Goal: Task Accomplishment & Management: Use online tool/utility

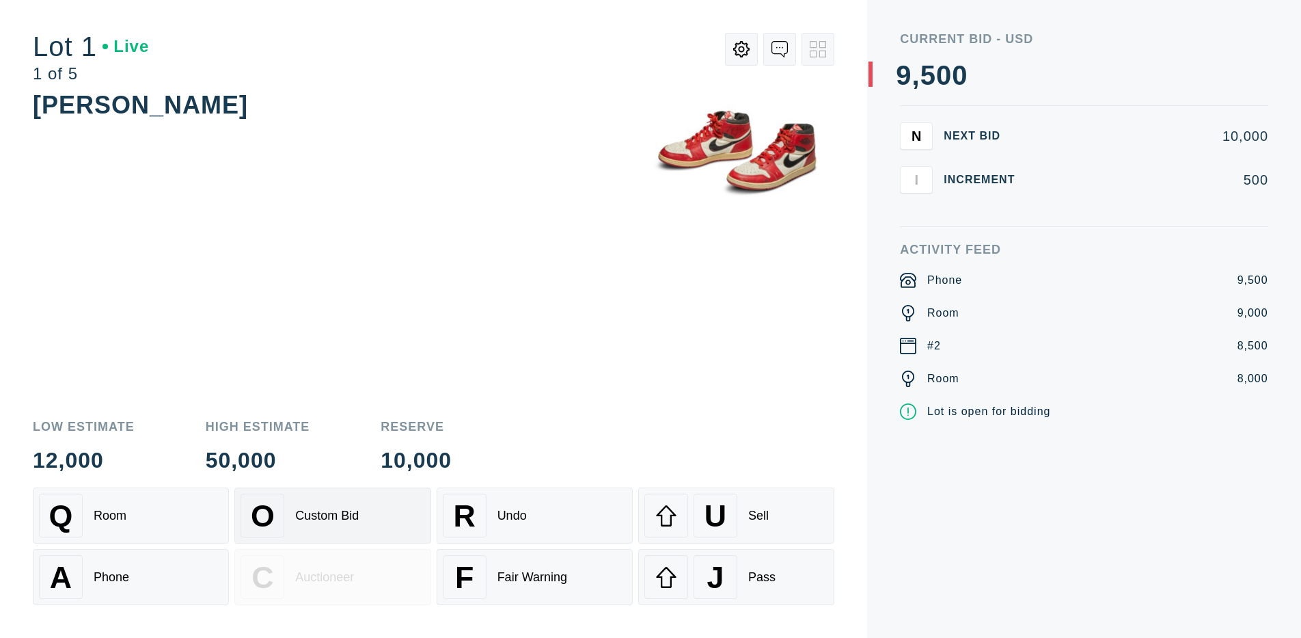
click at [332, 515] on div "Custom Bid" at bounding box center [327, 515] width 64 height 14
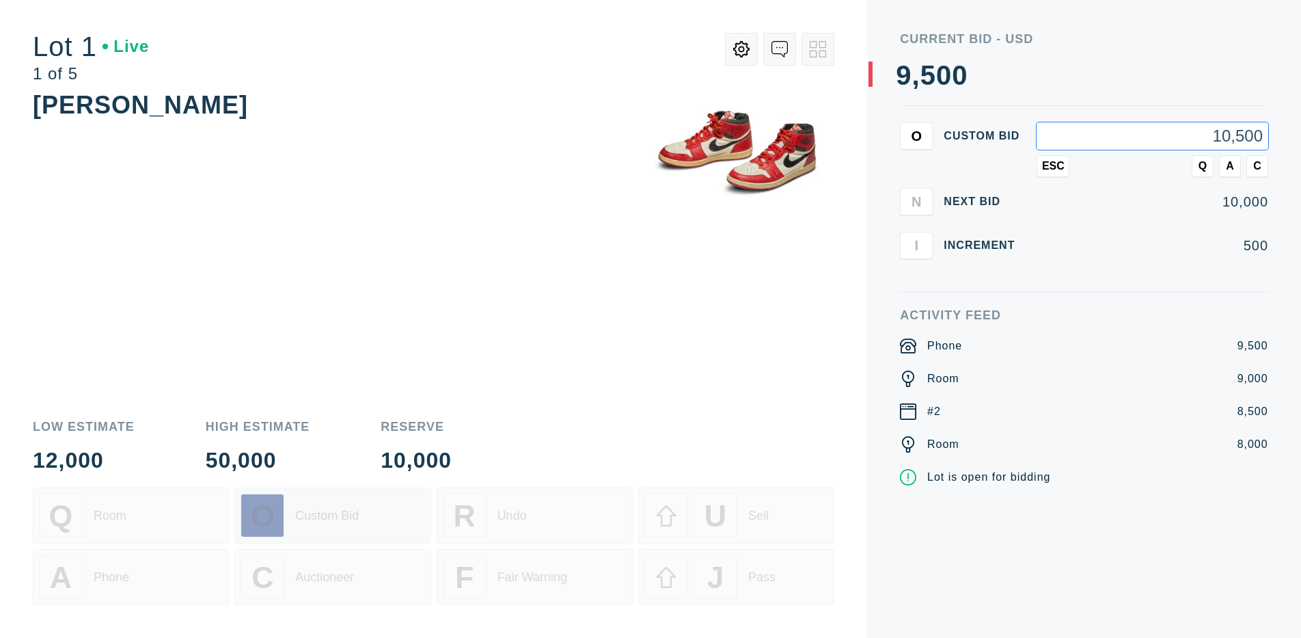
type input "10,500"
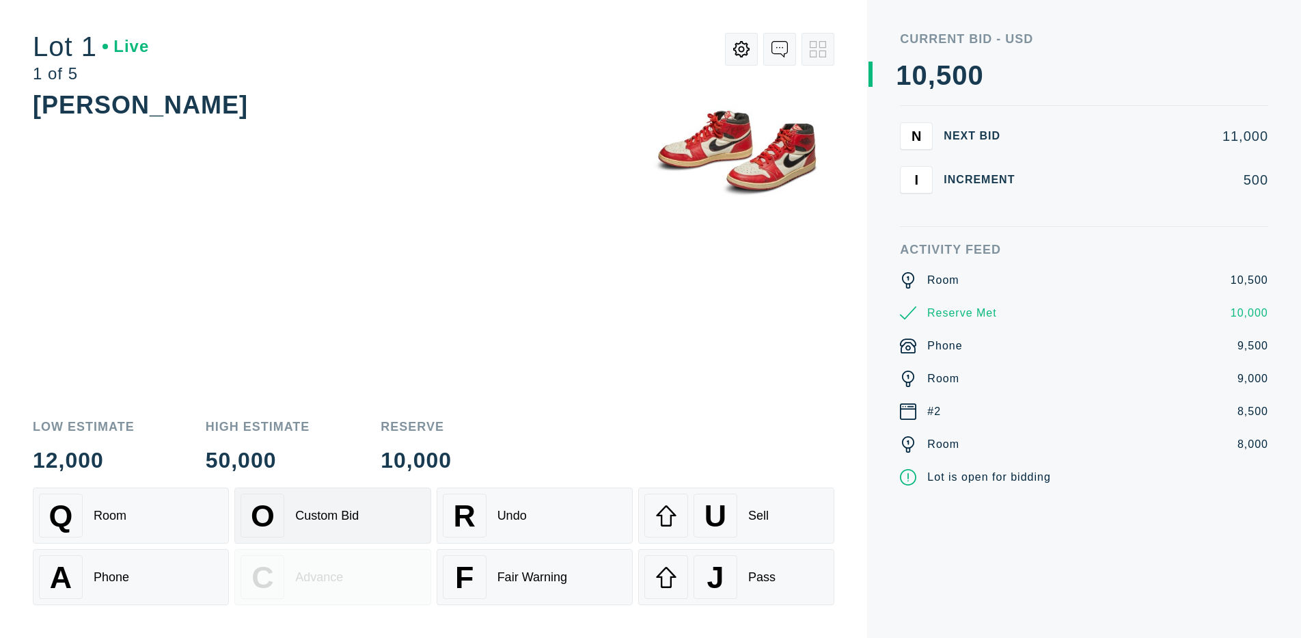
click at [332, 515] on div "Custom Bid" at bounding box center [327, 515] width 64 height 14
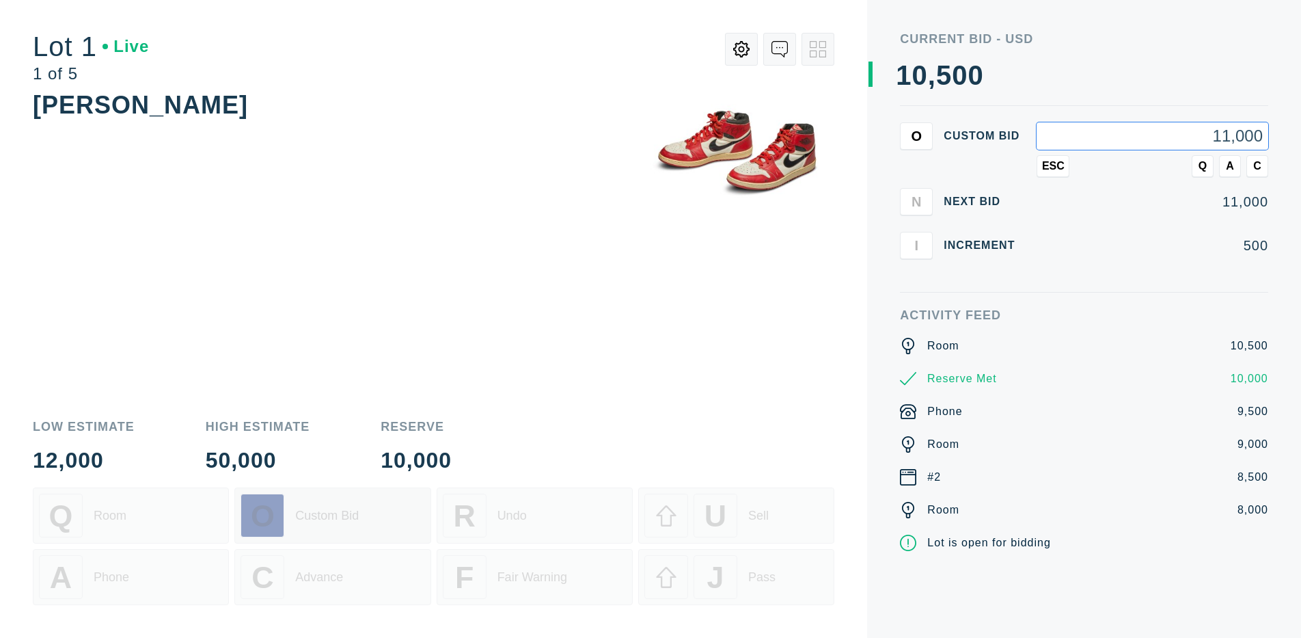
type input "11,000"
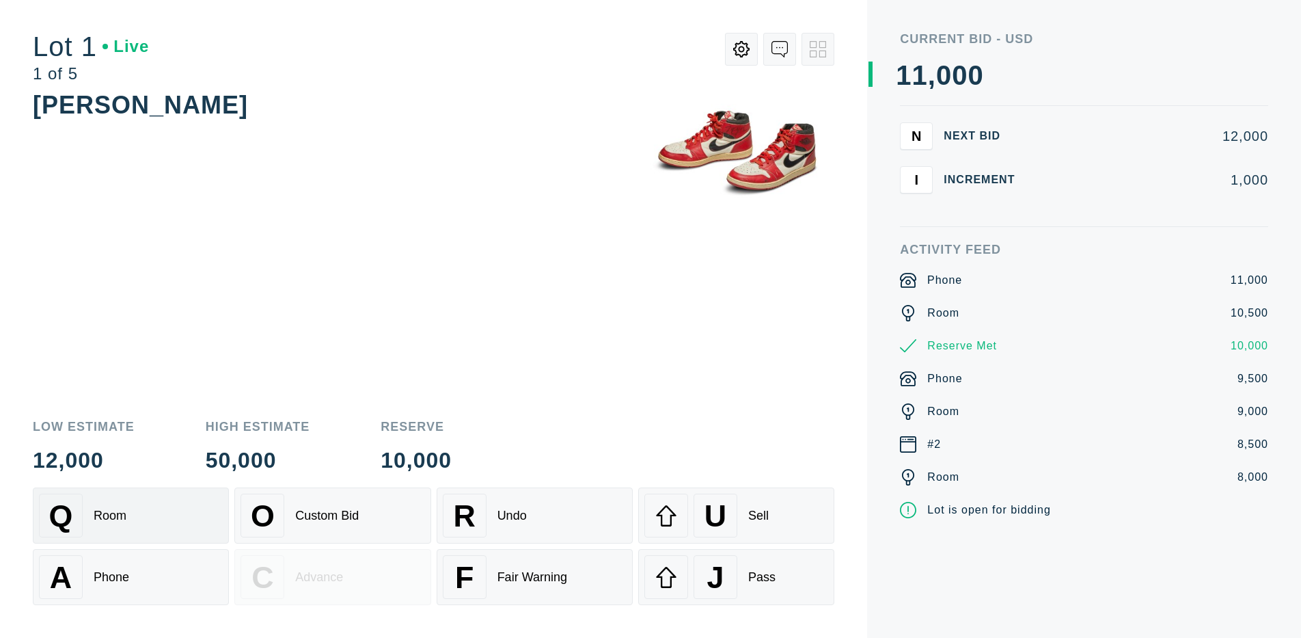
click at [131, 515] on div "Q Room" at bounding box center [131, 515] width 184 height 44
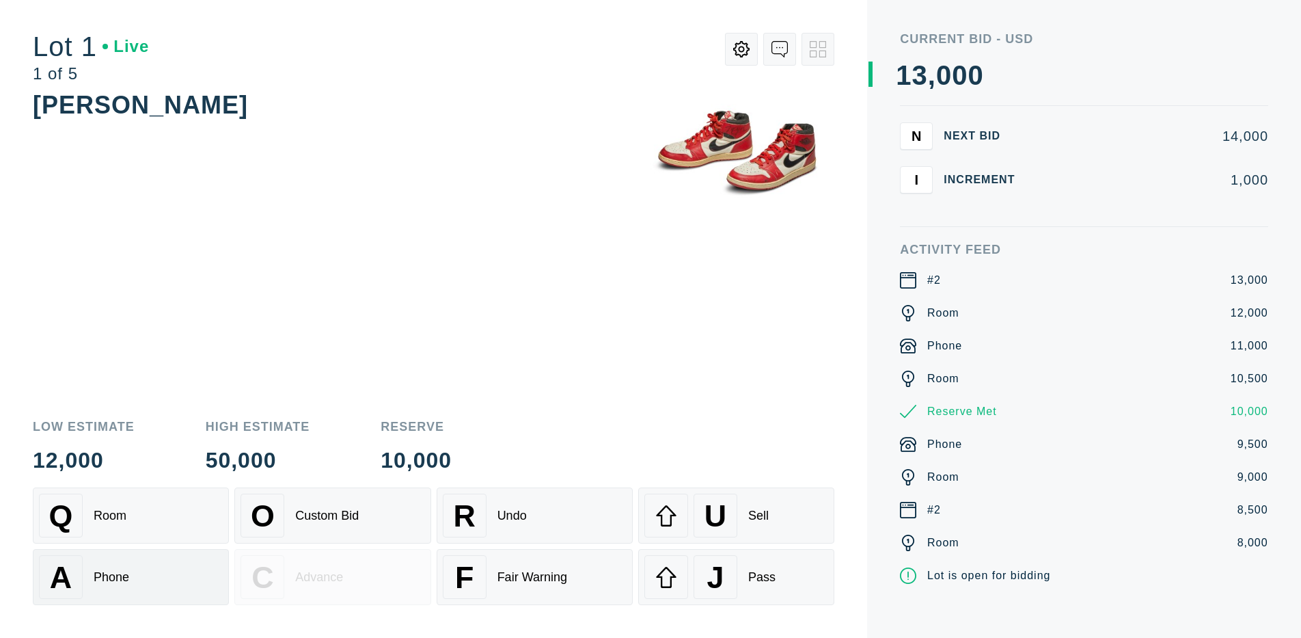
click at [131, 577] on div "A Phone" at bounding box center [131, 577] width 184 height 44
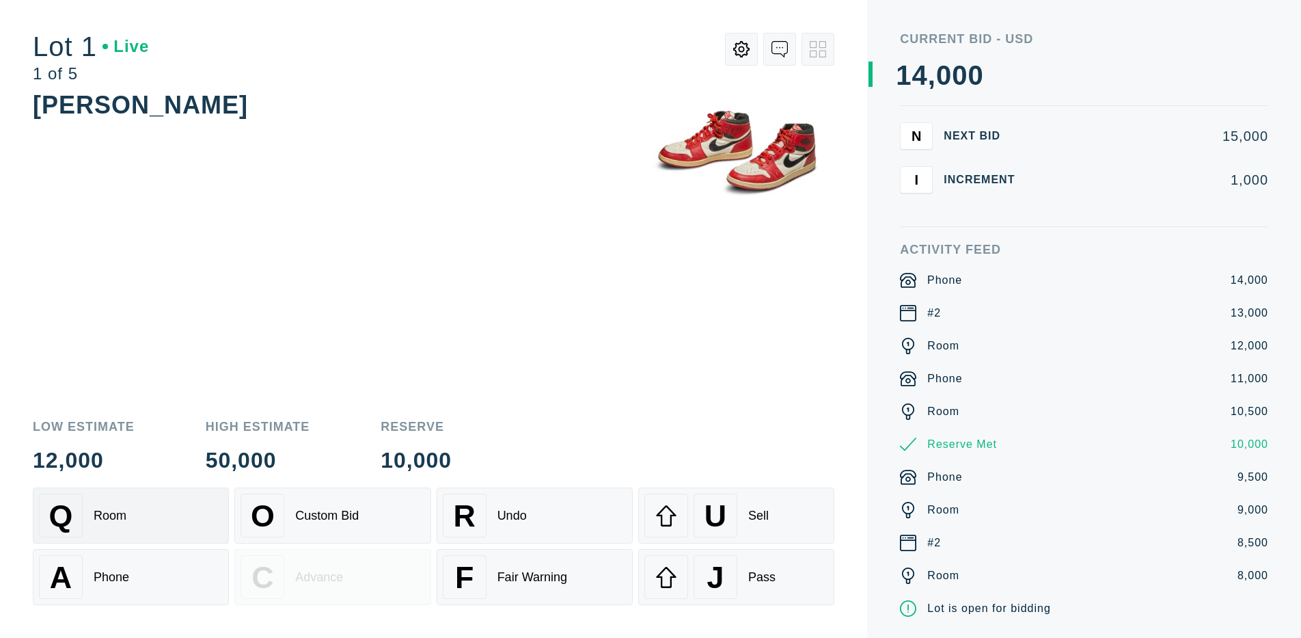
click at [131, 515] on div "Q Room" at bounding box center [131, 515] width 184 height 44
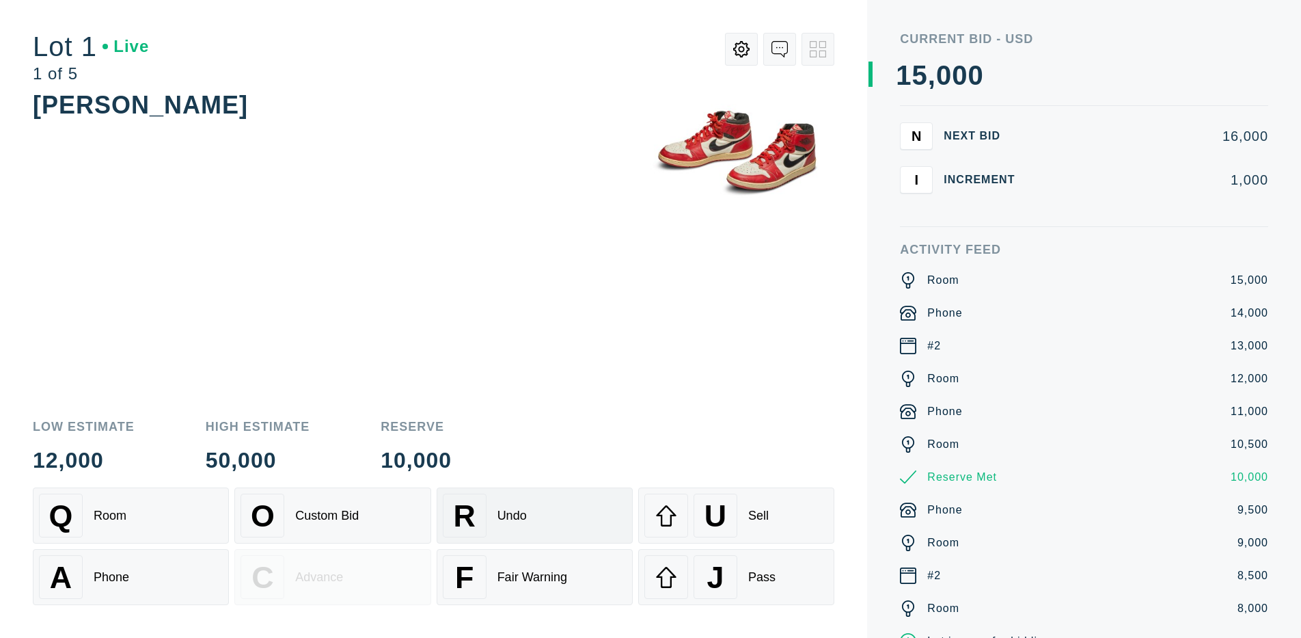
click at [534, 515] on div "R Undo" at bounding box center [535, 515] width 184 height 44
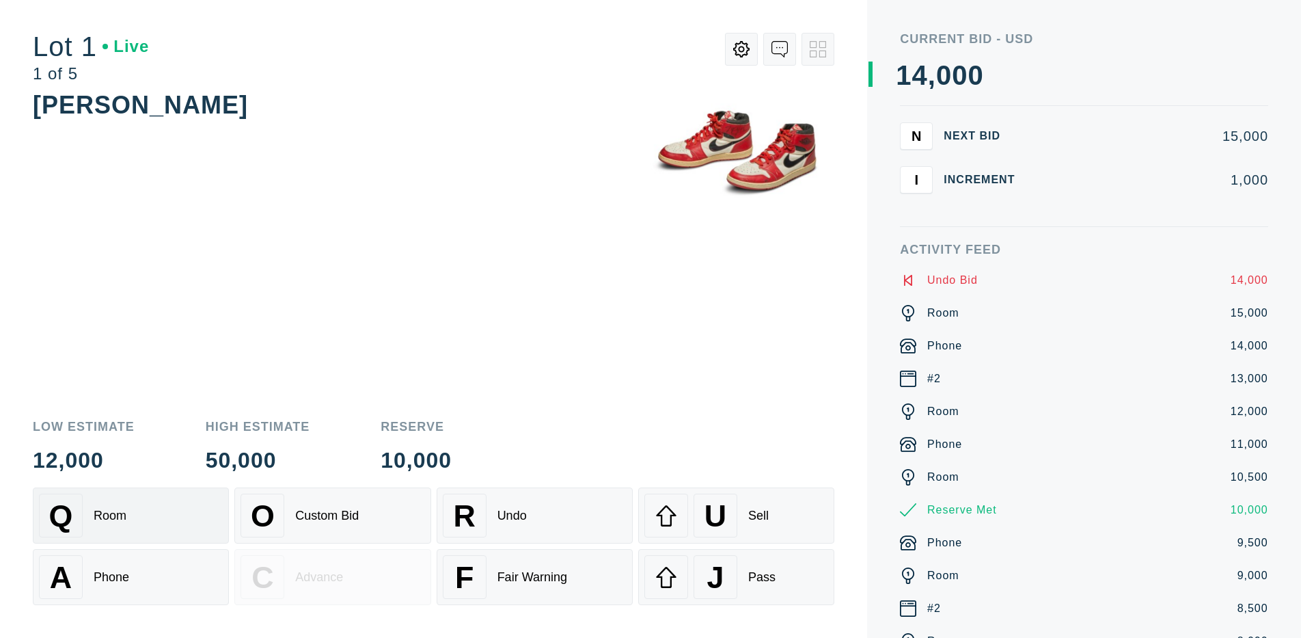
click at [131, 515] on div "Q Room" at bounding box center [131, 515] width 184 height 44
click at [131, 577] on div "A Phone" at bounding box center [131, 577] width 184 height 44
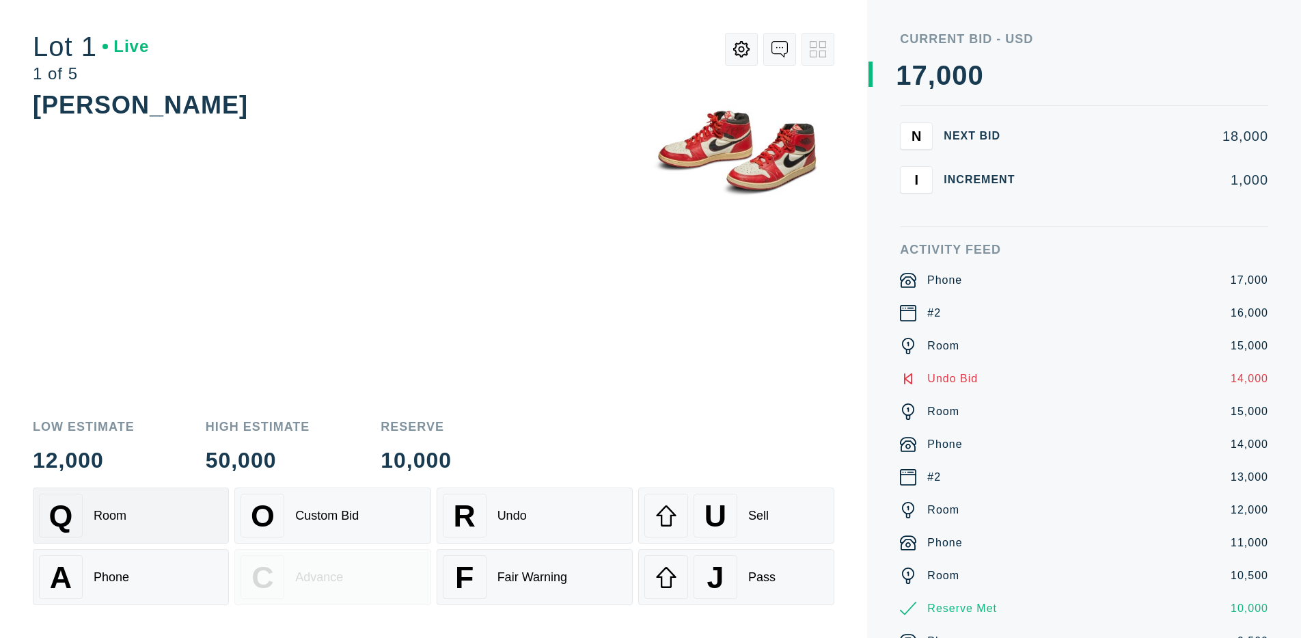
click at [131, 515] on div "Q Room" at bounding box center [131, 515] width 184 height 44
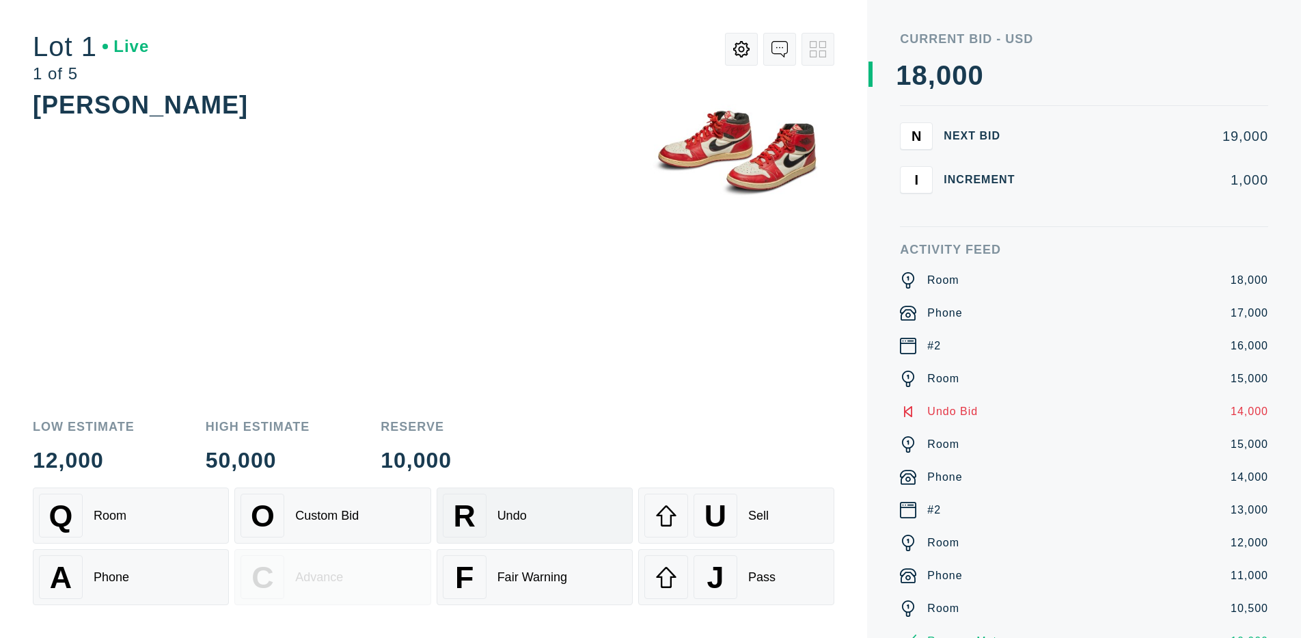
click at [534, 515] on div "R Undo" at bounding box center [535, 515] width 184 height 44
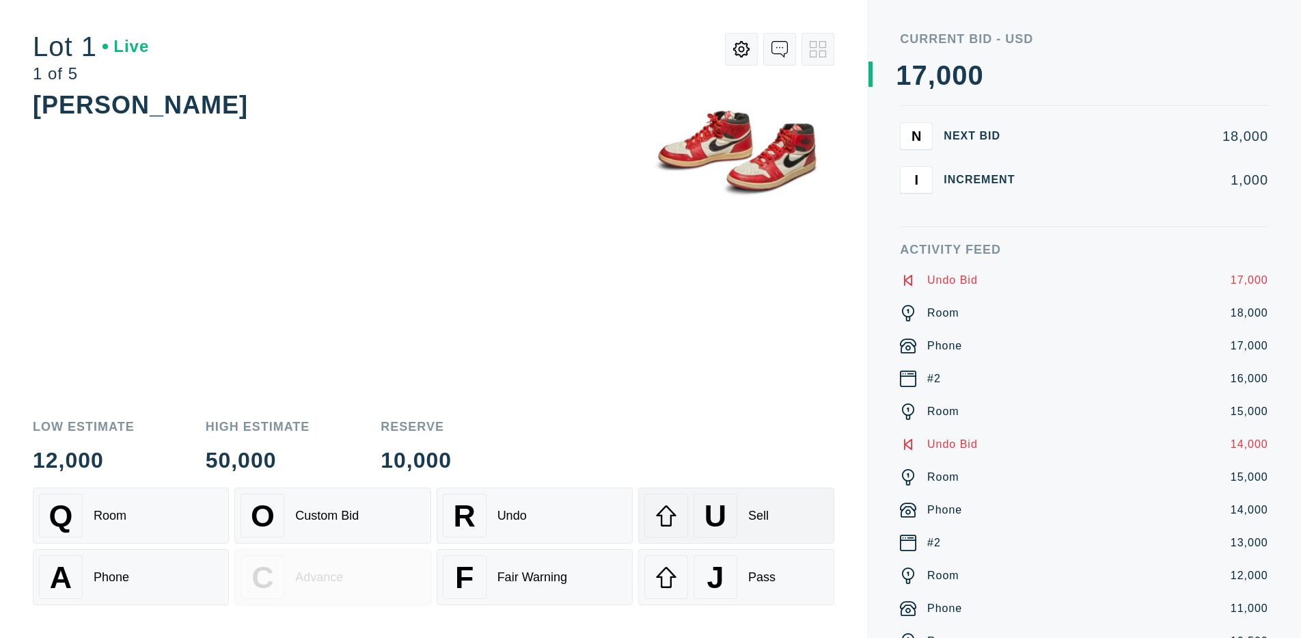
click at [736, 515] on div "U" at bounding box center [716, 515] width 44 height 44
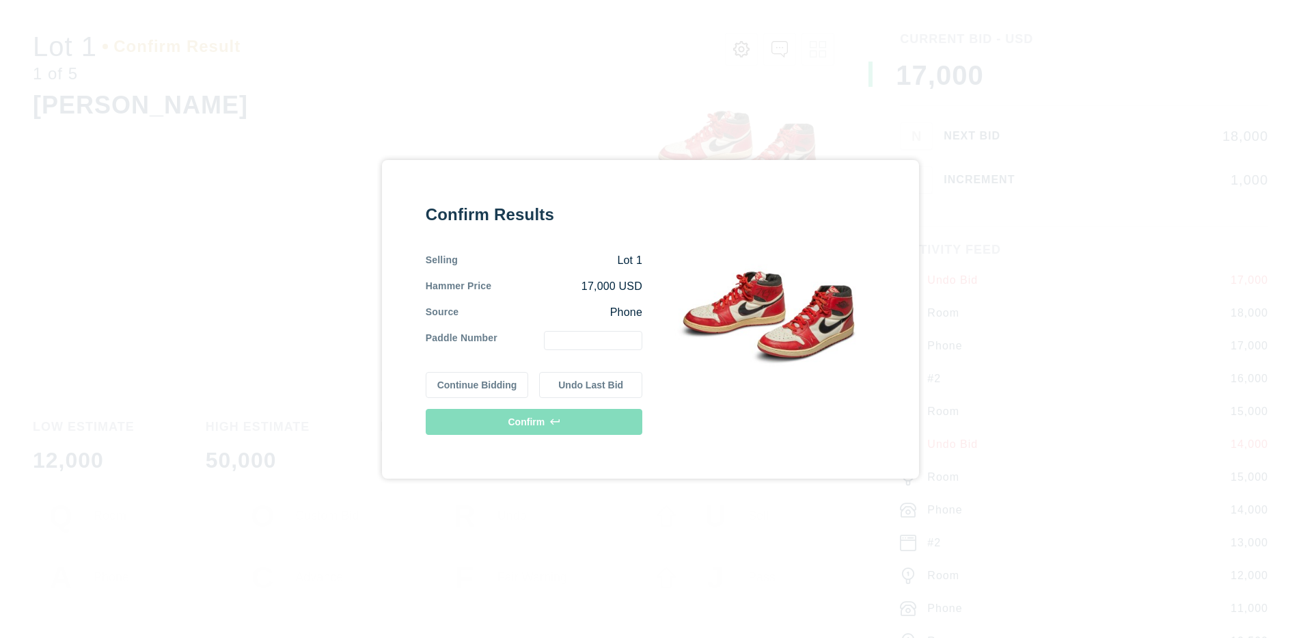
click at [477, 384] on button "Continue Bidding" at bounding box center [477, 385] width 103 height 26
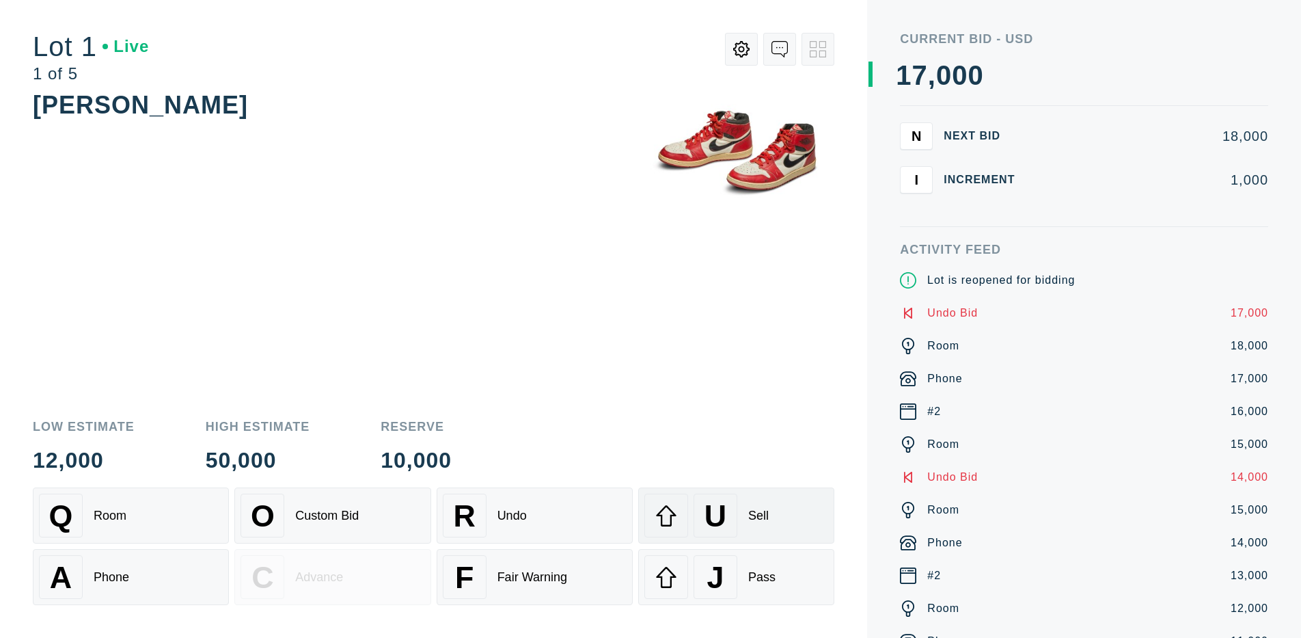
click at [736, 515] on div "U" at bounding box center [716, 515] width 44 height 44
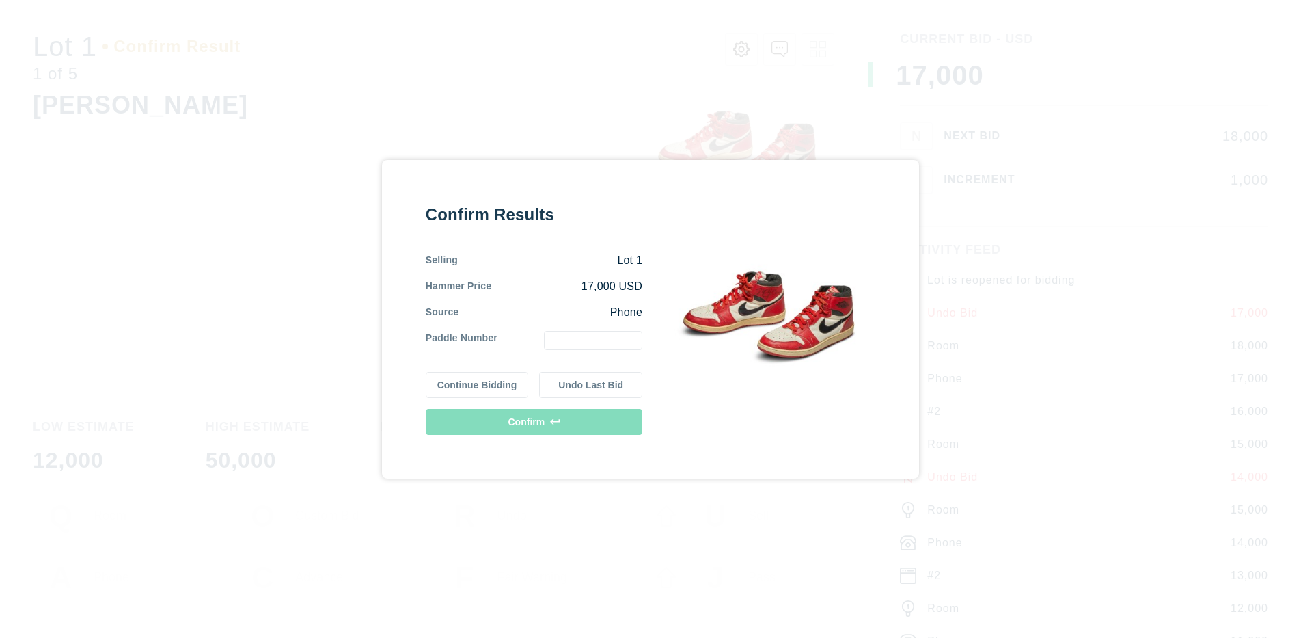
click at [590, 384] on button "Undo Last Bid" at bounding box center [590, 385] width 103 height 26
click at [477, 384] on button "Continue Bidding" at bounding box center [477, 385] width 103 height 26
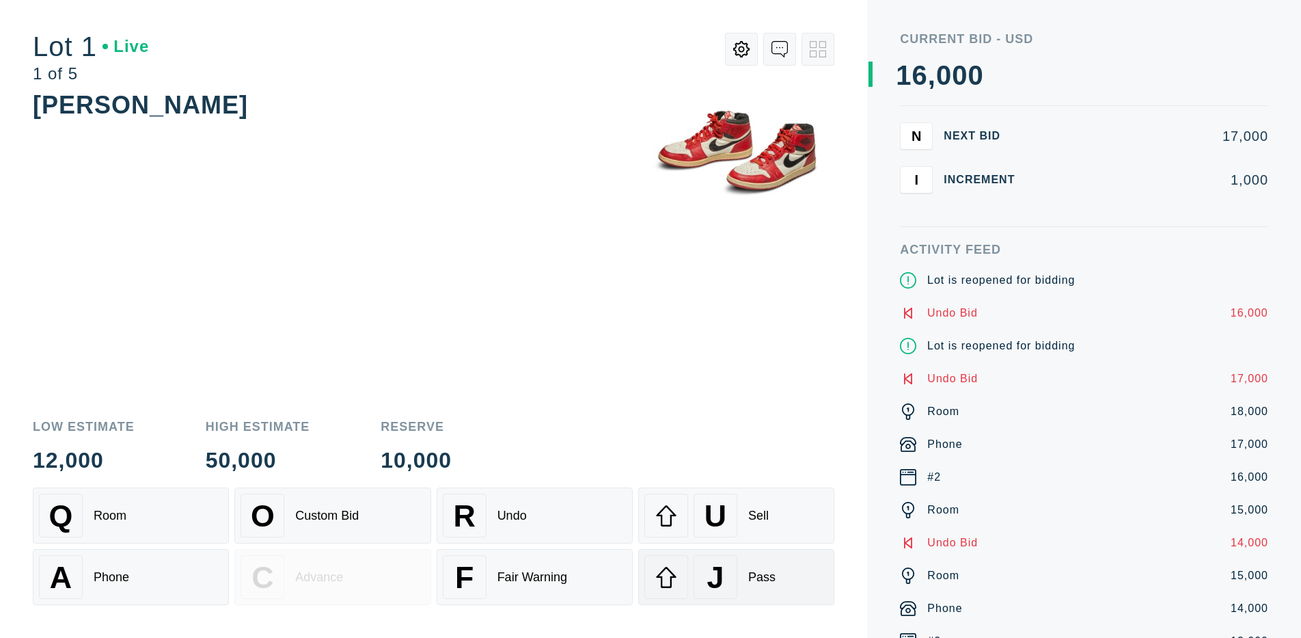
click at [736, 577] on div "J" at bounding box center [716, 577] width 44 height 44
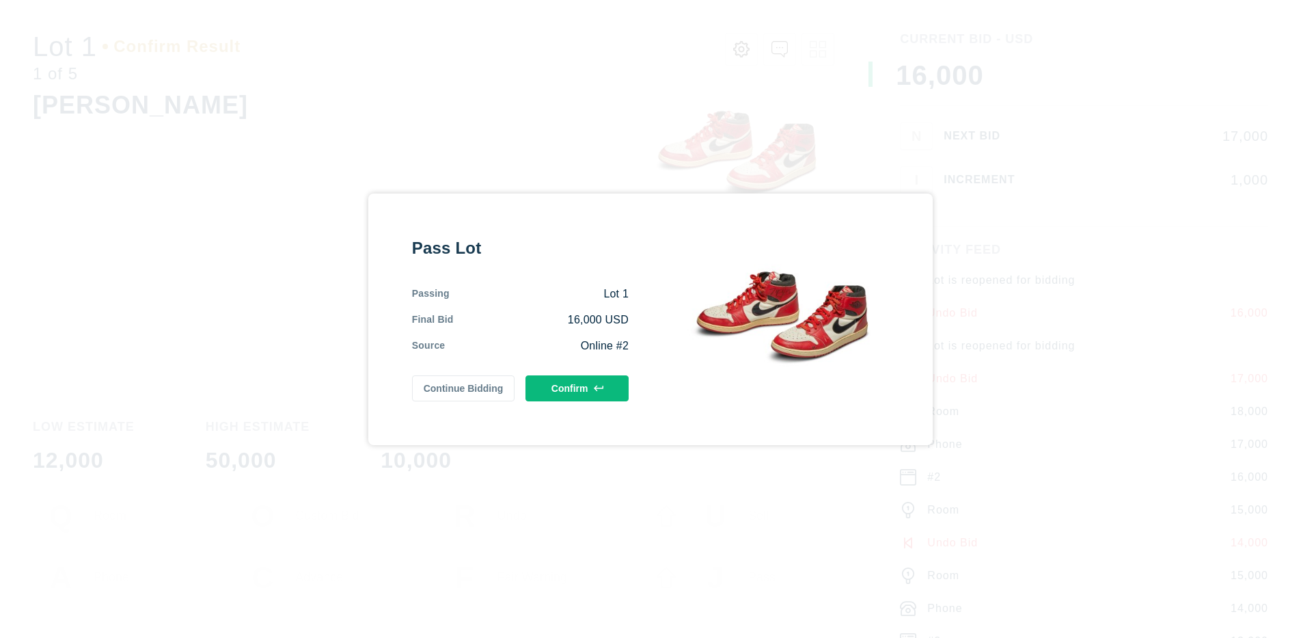
click at [577, 387] on button "Confirm" at bounding box center [577, 388] width 103 height 26
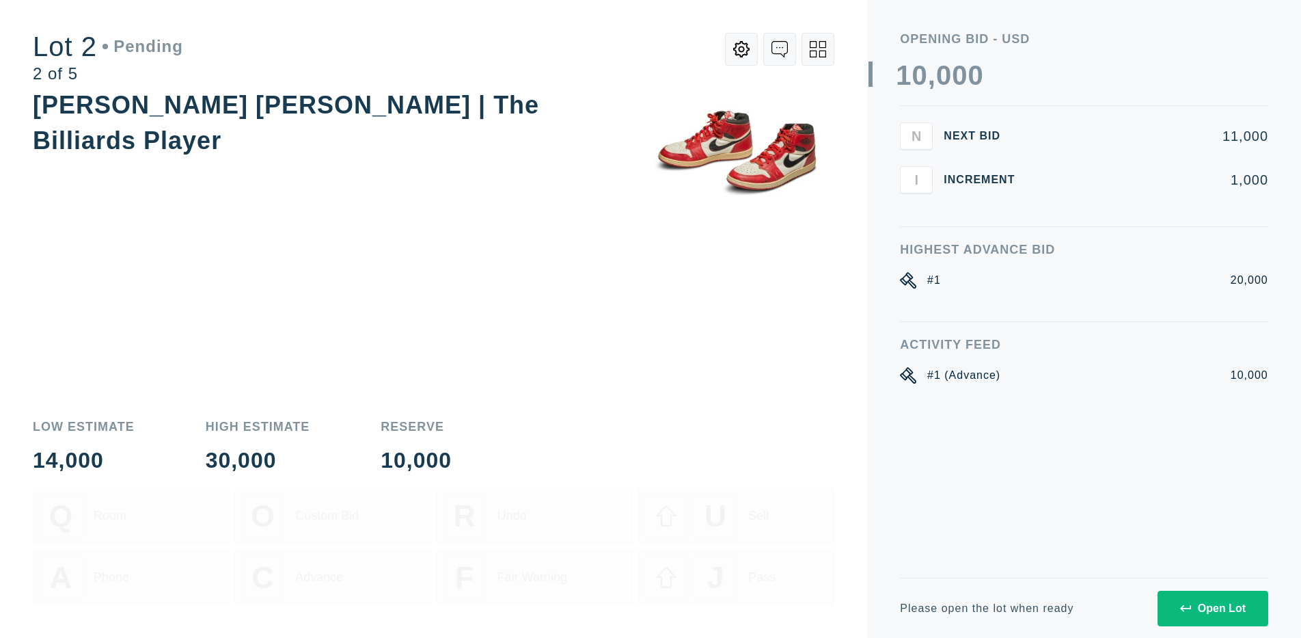
click at [1212, 608] on div "Open Lot" at bounding box center [1213, 608] width 66 height 12
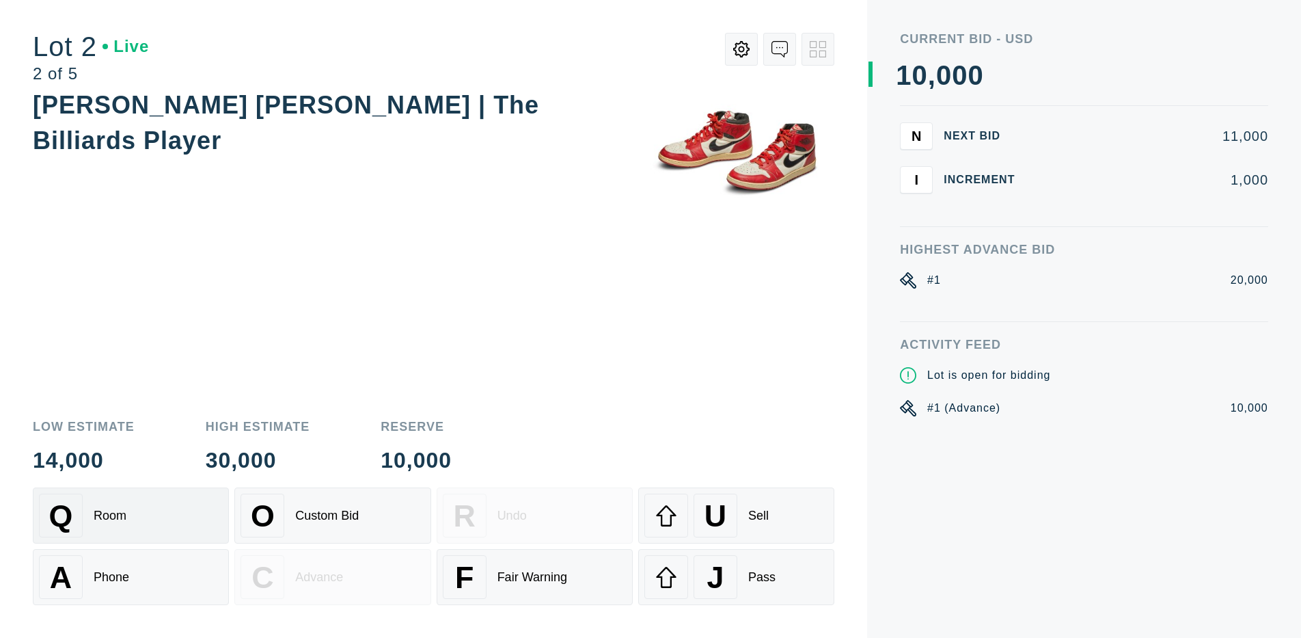
click at [131, 515] on div "Q Room" at bounding box center [131, 515] width 184 height 44
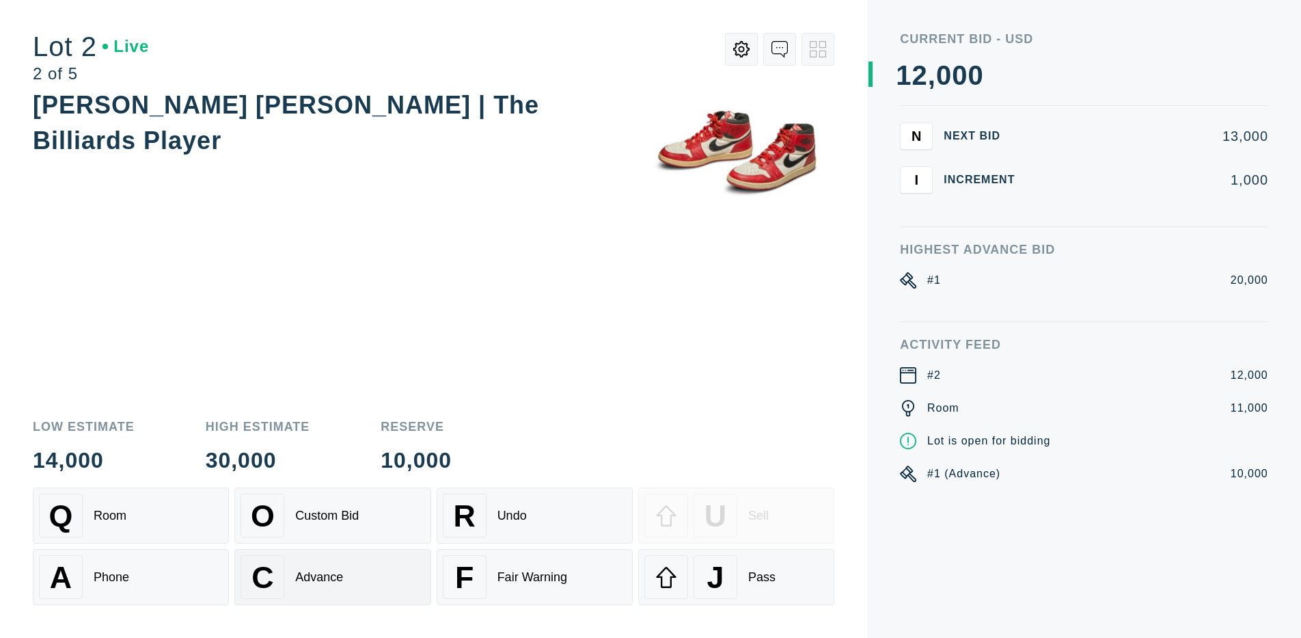
click at [332, 577] on div "Advance" at bounding box center [319, 577] width 48 height 14
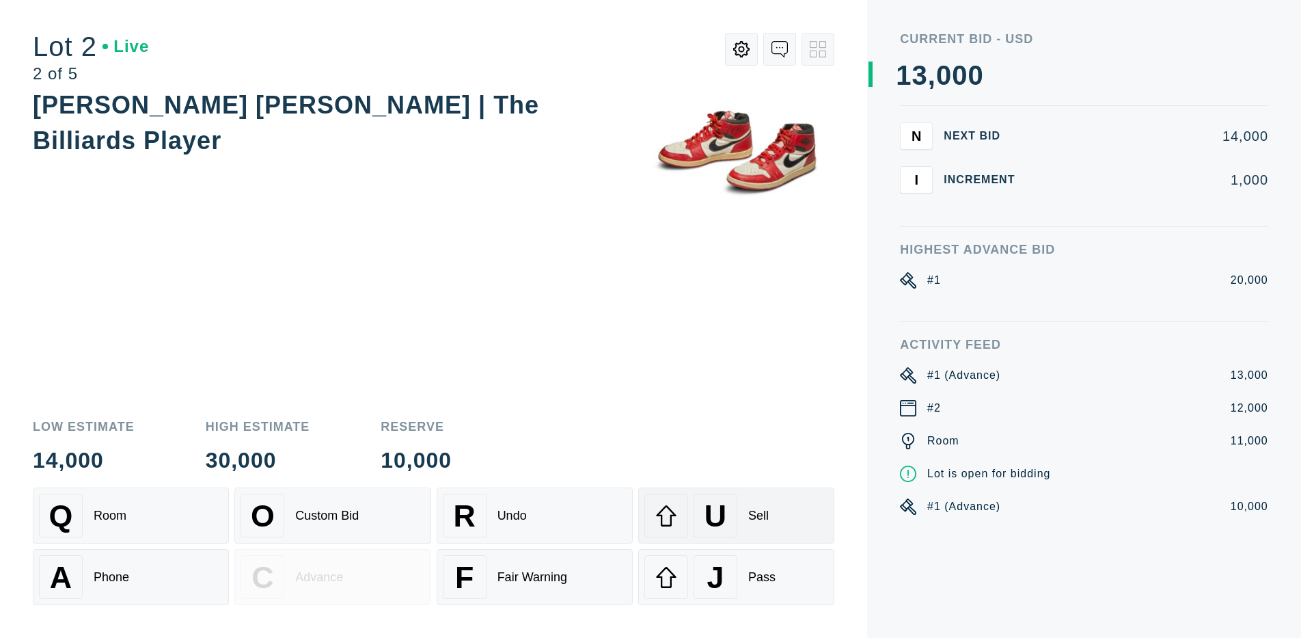
click at [736, 515] on div "U" at bounding box center [716, 515] width 44 height 44
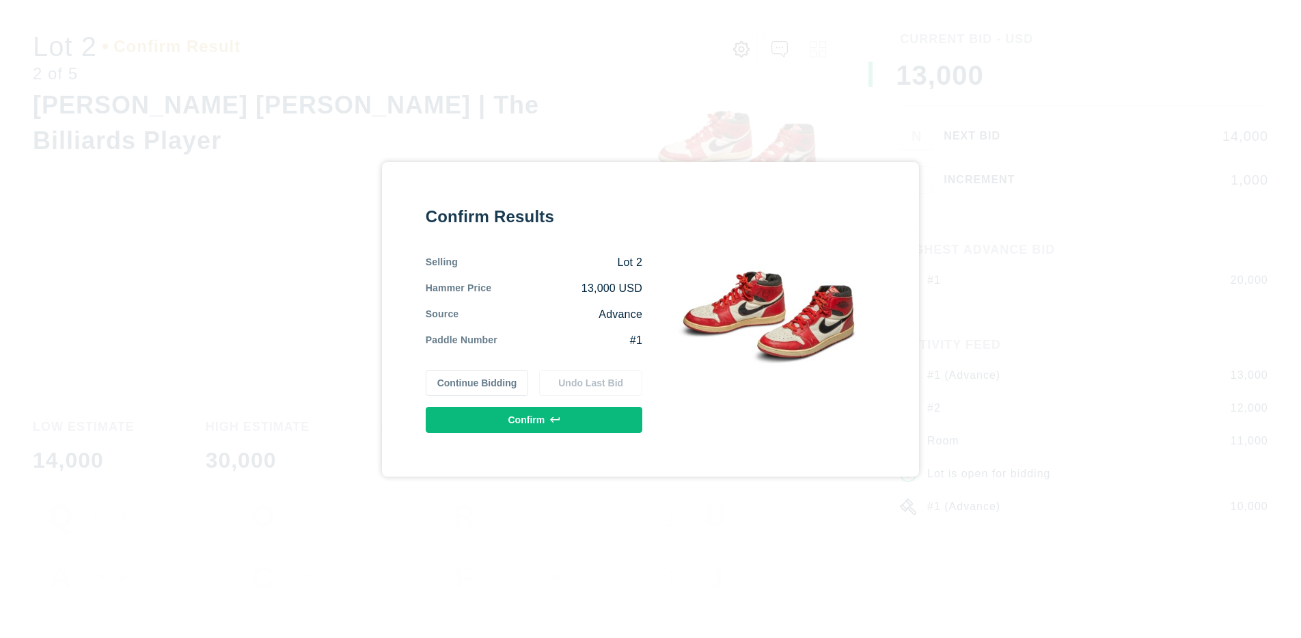
click at [534, 419] on button "Confirm" at bounding box center [534, 420] width 217 height 26
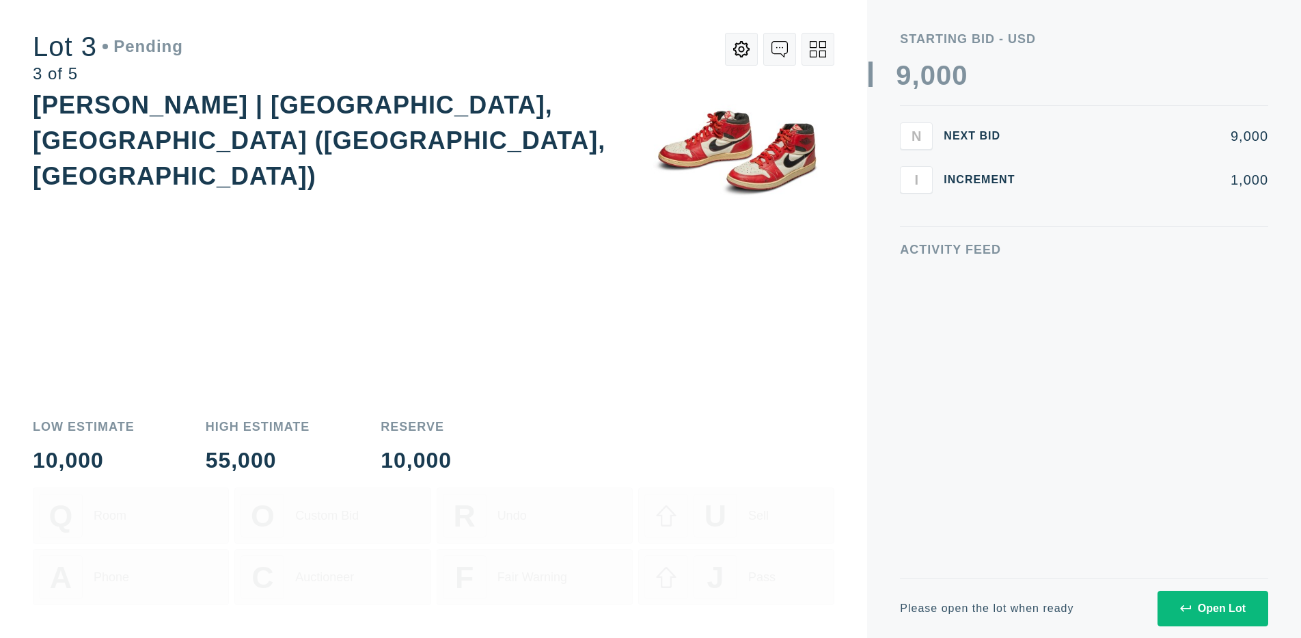
click at [1212, 608] on div "Open Lot" at bounding box center [1213, 608] width 66 height 12
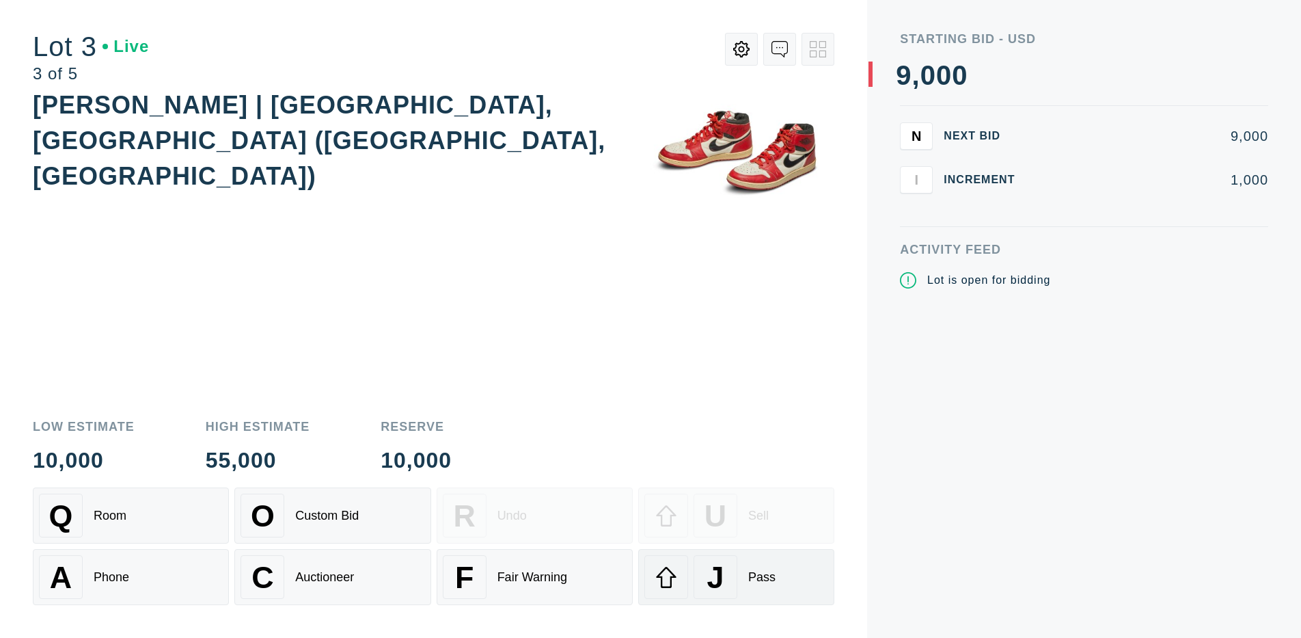
click at [736, 577] on div "J" at bounding box center [716, 577] width 44 height 44
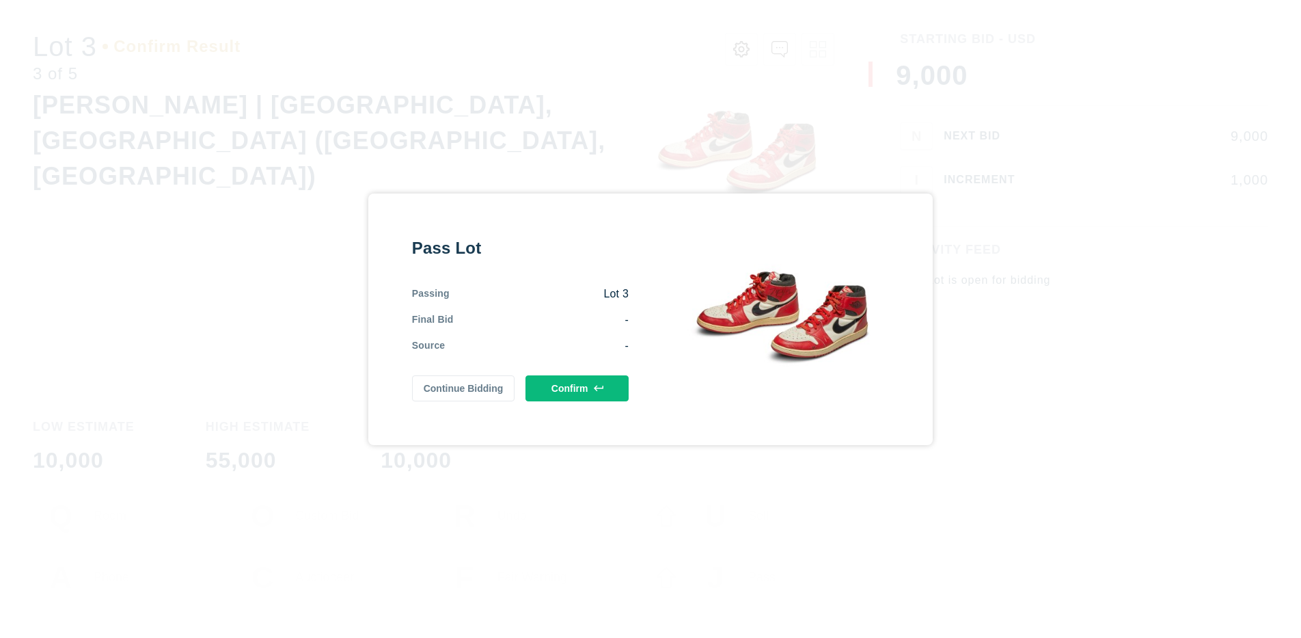
click at [577, 387] on button "Confirm" at bounding box center [577, 388] width 103 height 26
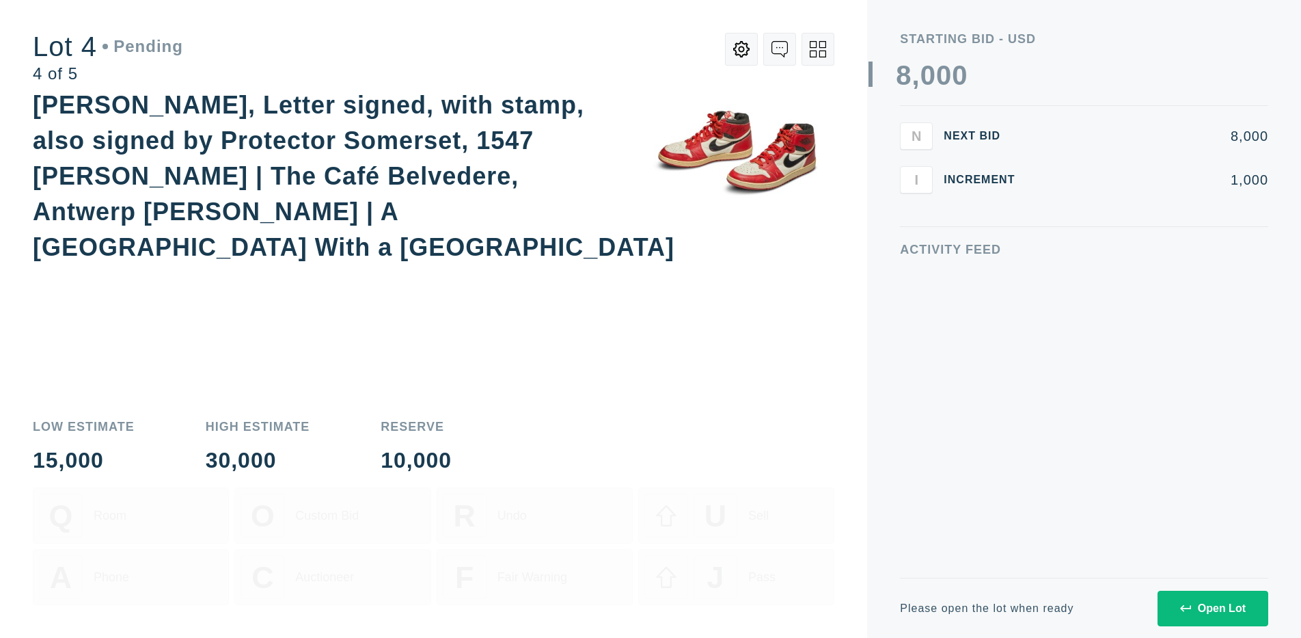
click at [1212, 608] on div "Open Lot" at bounding box center [1213, 608] width 66 height 12
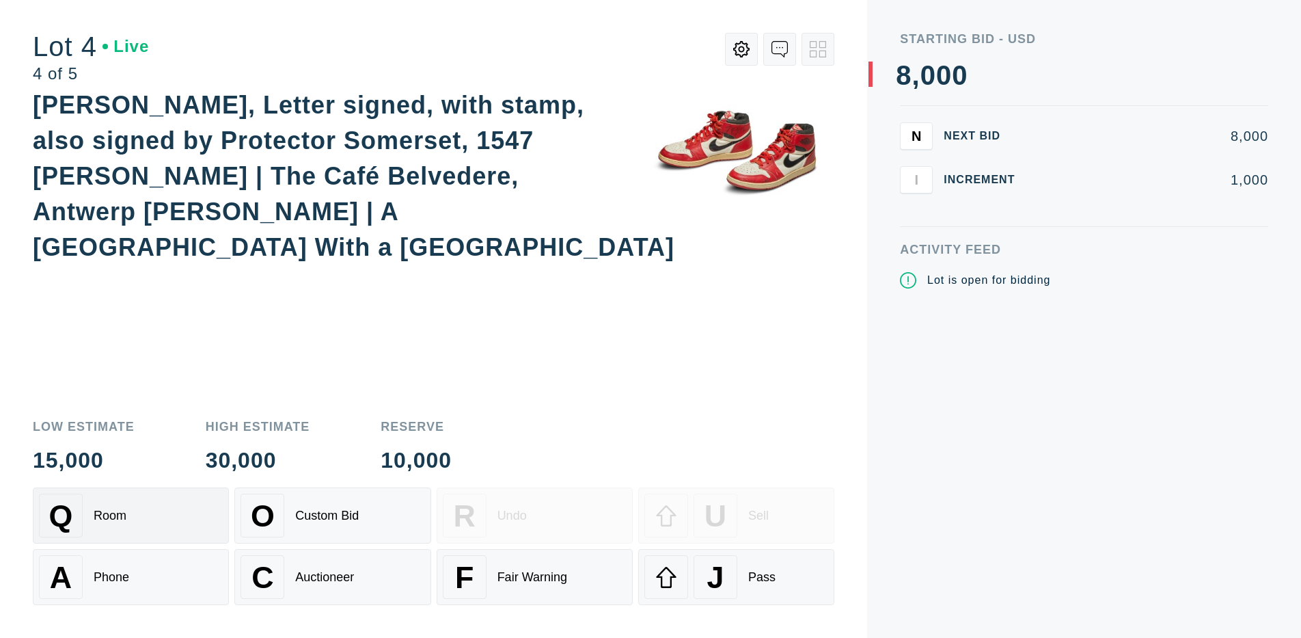
click at [131, 515] on div "Q Room" at bounding box center [131, 515] width 184 height 44
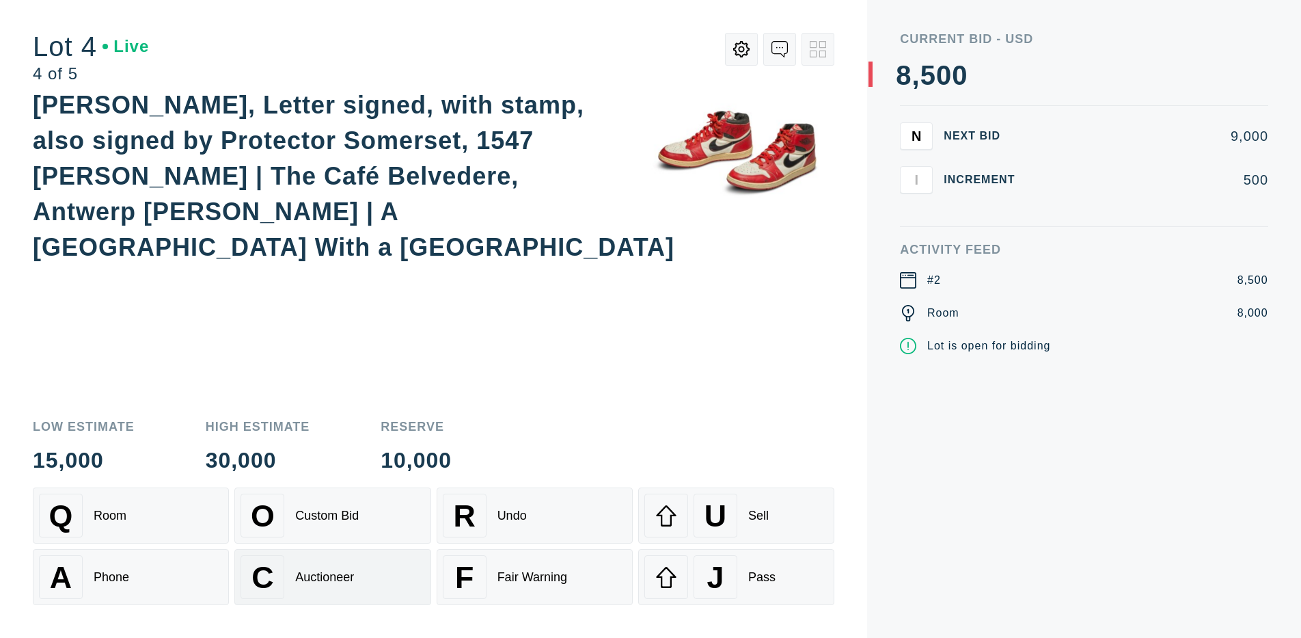
click at [332, 577] on div "Auctioneer" at bounding box center [324, 577] width 59 height 14
click at [736, 577] on div "J" at bounding box center [716, 577] width 44 height 44
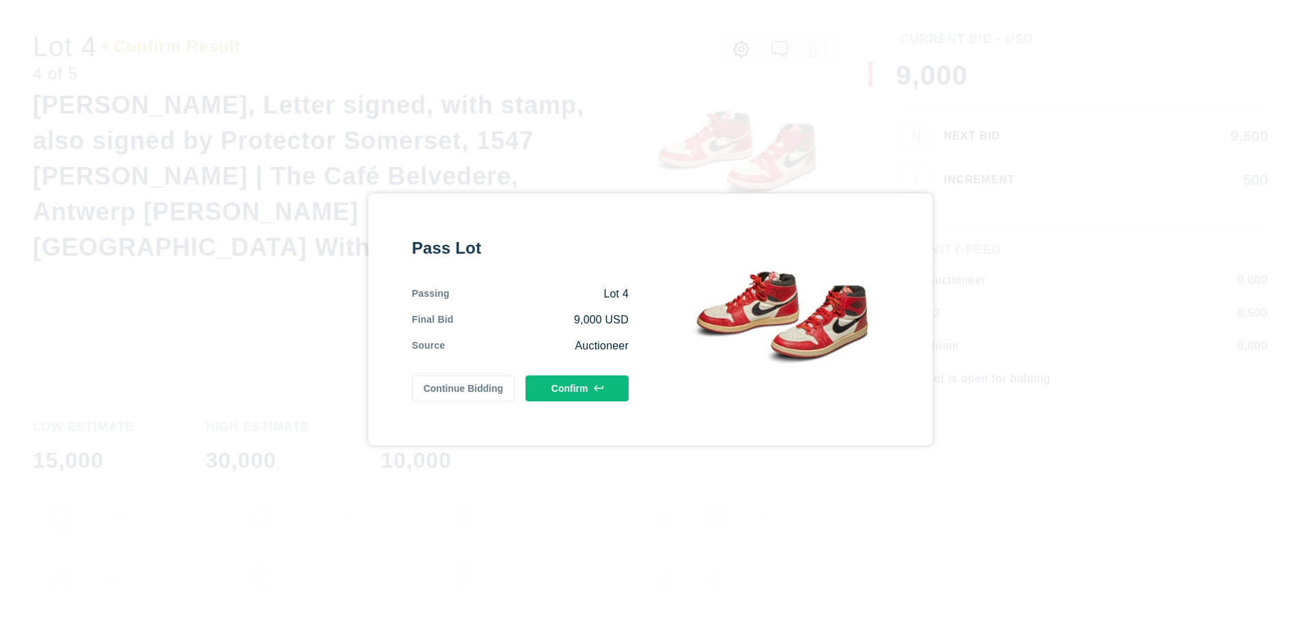
click at [577, 387] on button "Confirm" at bounding box center [577, 388] width 103 height 26
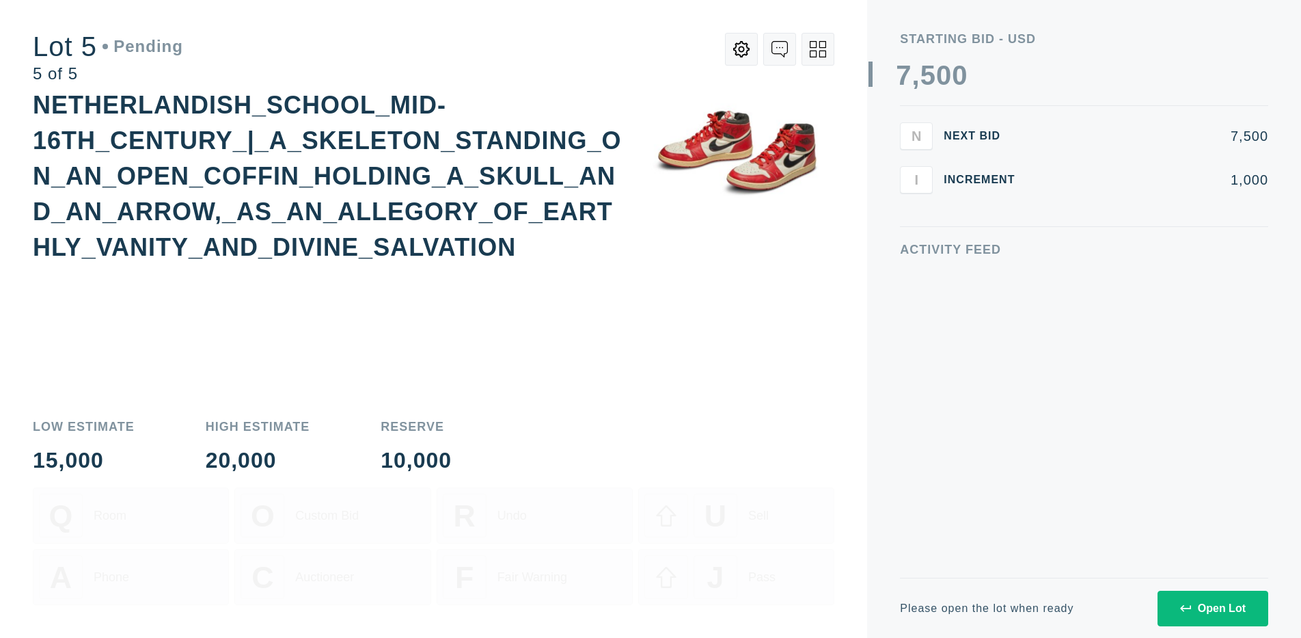
click at [1212, 608] on div "Open Lot" at bounding box center [1213, 608] width 66 height 12
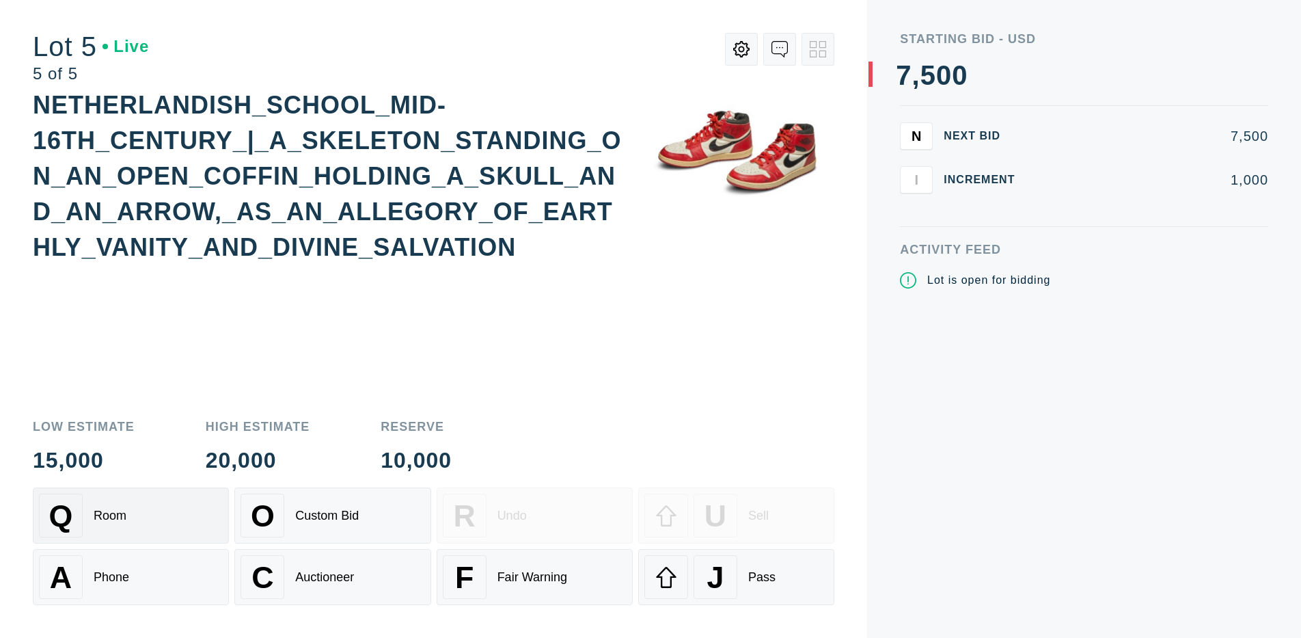
click at [131, 515] on div "Q Room" at bounding box center [131, 515] width 184 height 44
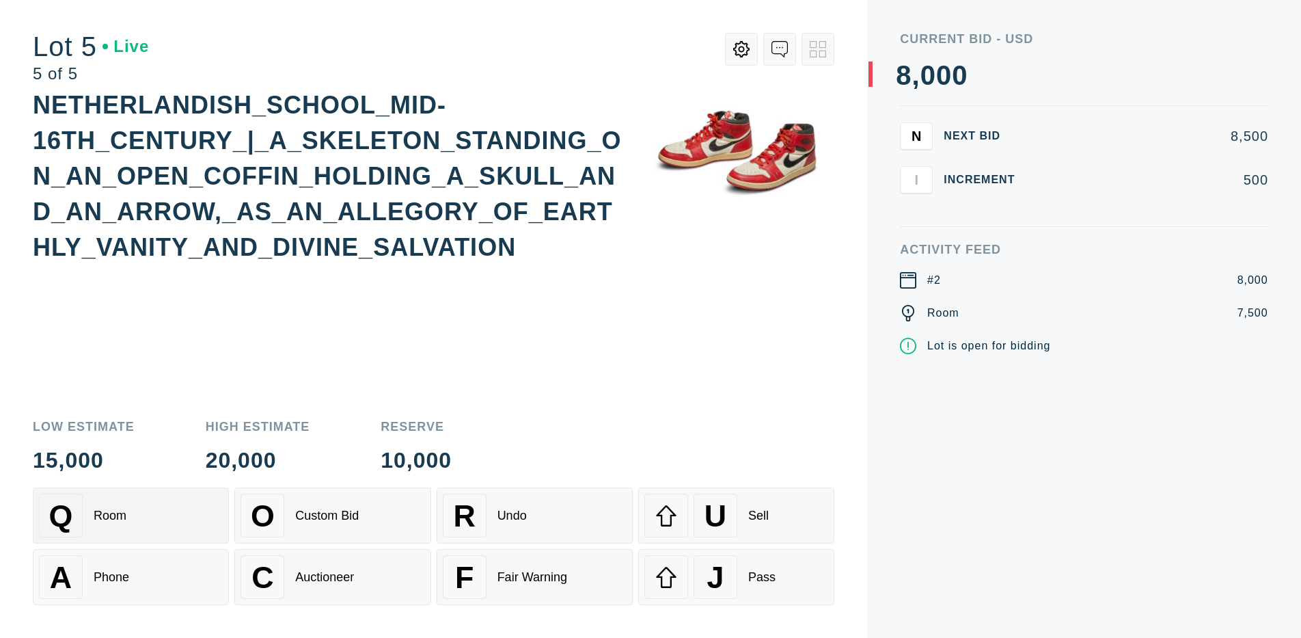
click at [131, 515] on div "Q Room" at bounding box center [131, 515] width 184 height 44
click at [736, 515] on div "U" at bounding box center [716, 515] width 44 height 44
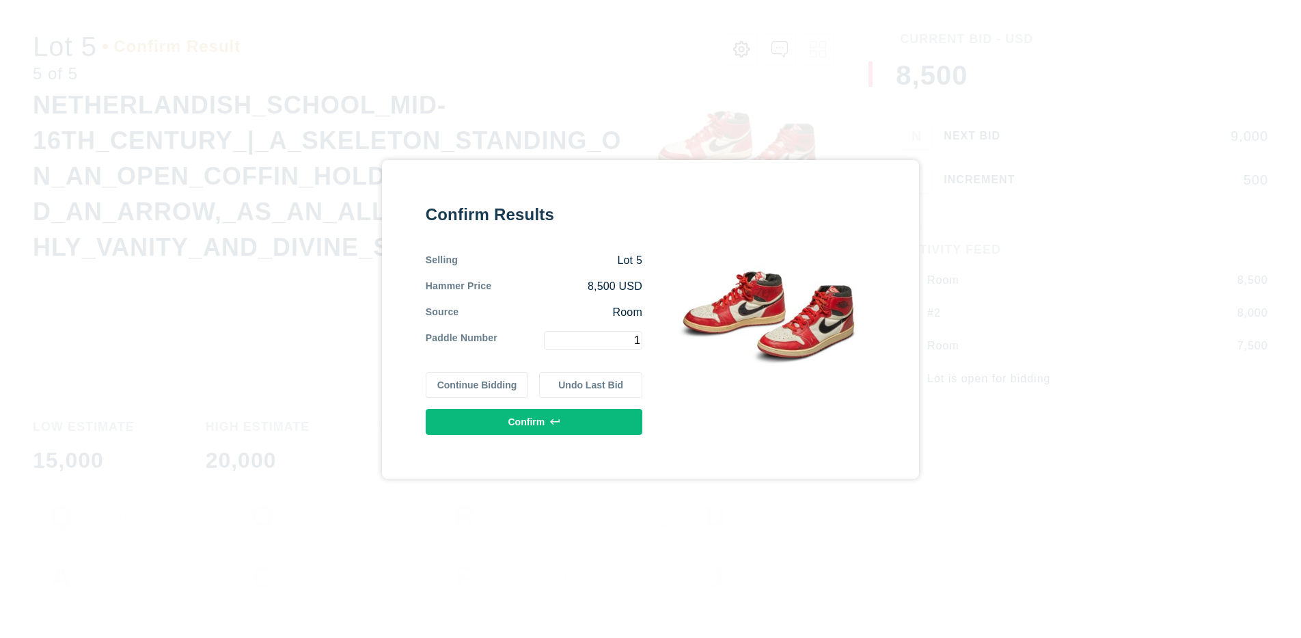
type input "1"
click at [534, 421] on button "Confirm" at bounding box center [534, 422] width 217 height 26
